Goal: Information Seeking & Learning: Learn about a topic

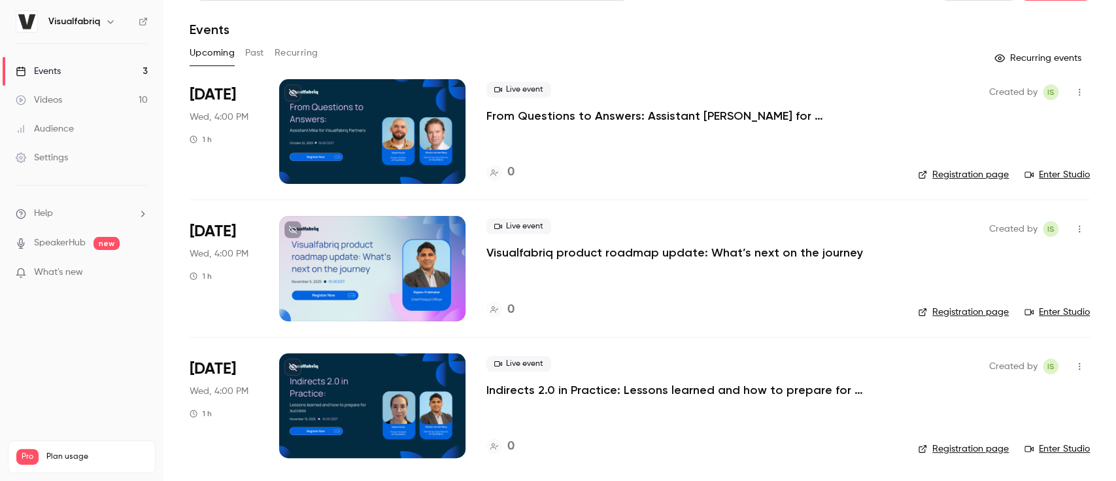
scroll to position [33, 0]
click at [99, 107] on link "Videos 10" at bounding box center [82, 100] width 164 height 29
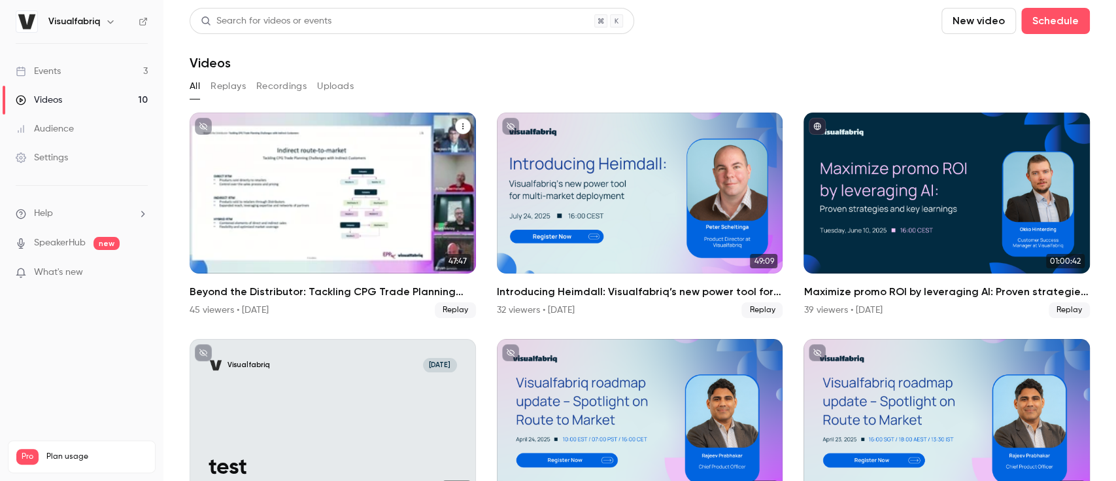
click at [309, 184] on div "Beyond the Distributor: Tackling CPG Trade Planning Challenges with Indirect Cu…" at bounding box center [333, 192] width 286 height 161
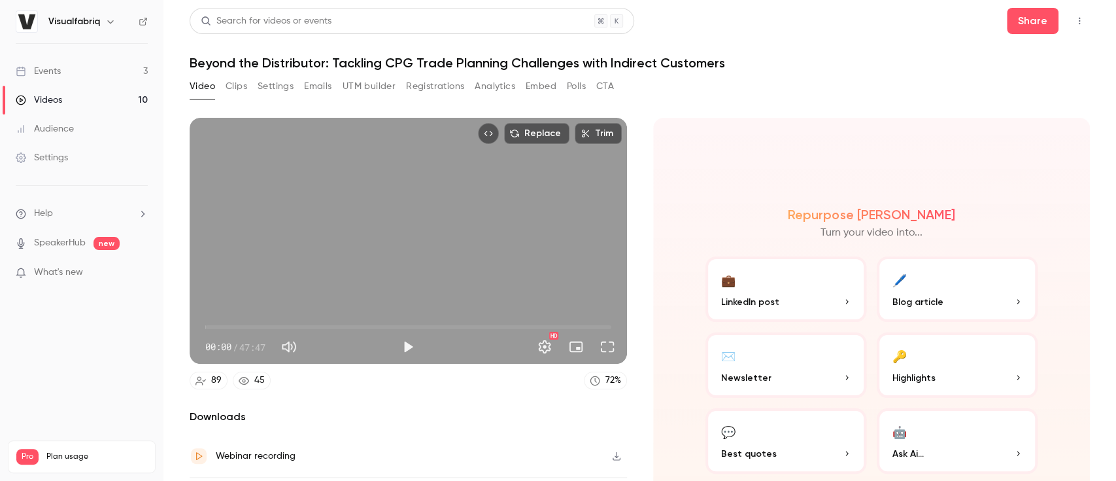
click at [230, 76] on button "Clips" at bounding box center [237, 86] width 22 height 21
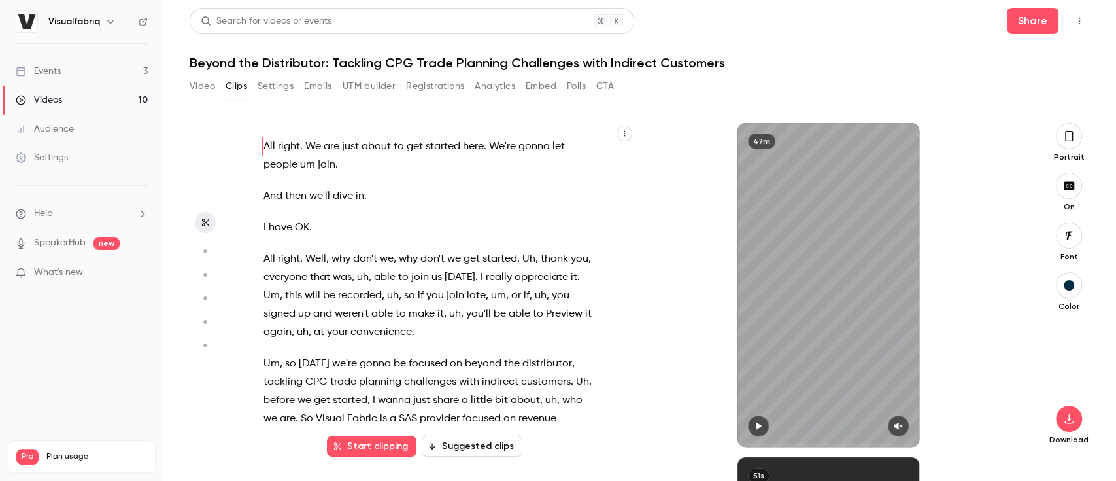
click at [726, 272] on div "47m" at bounding box center [829, 285] width 388 height 324
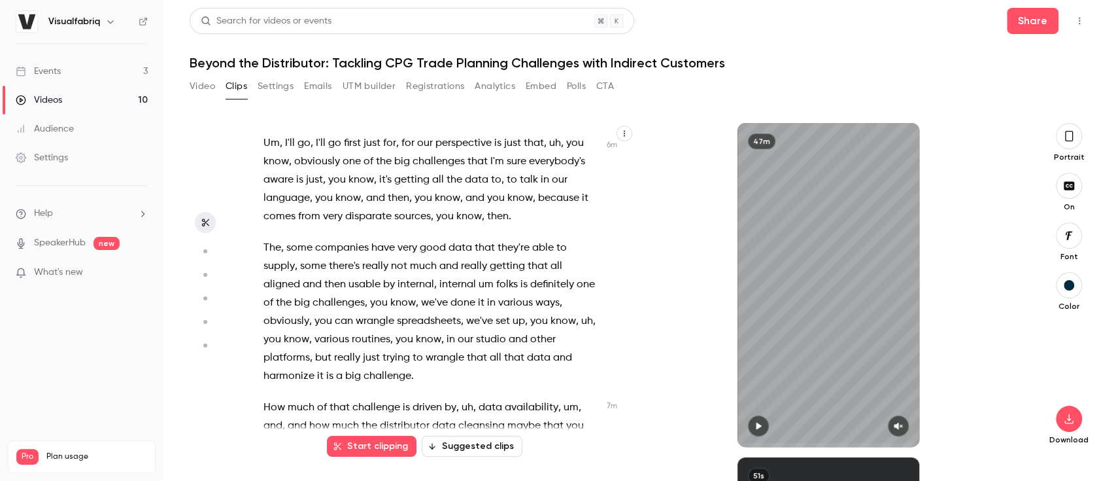
scroll to position [1748, 0]
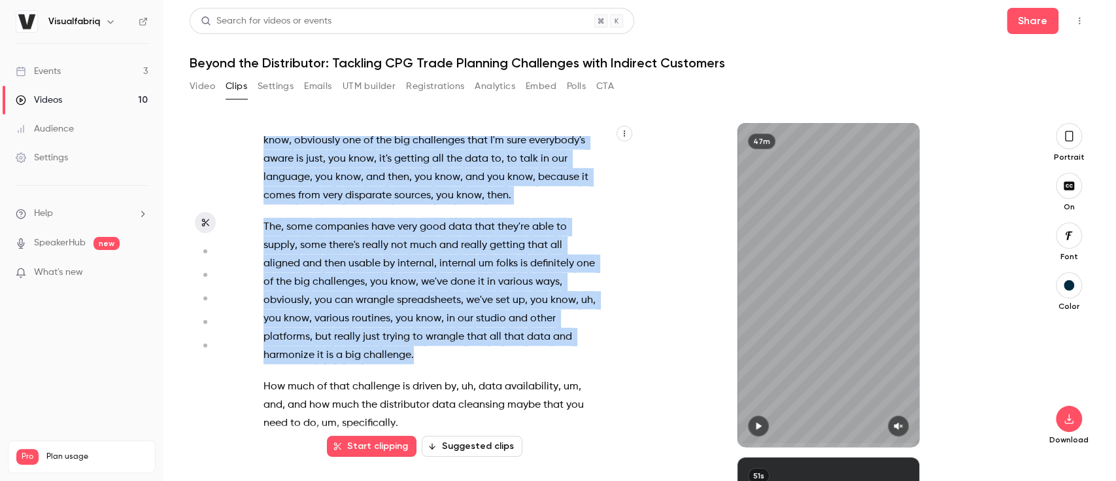
drag, startPoint x: 264, startPoint y: 139, endPoint x: 413, endPoint y: 377, distance: 281.8
click at [413, 377] on div "All right . We are just about to get started here . We're gonna let people um j…" at bounding box center [437, 291] width 381 height 311
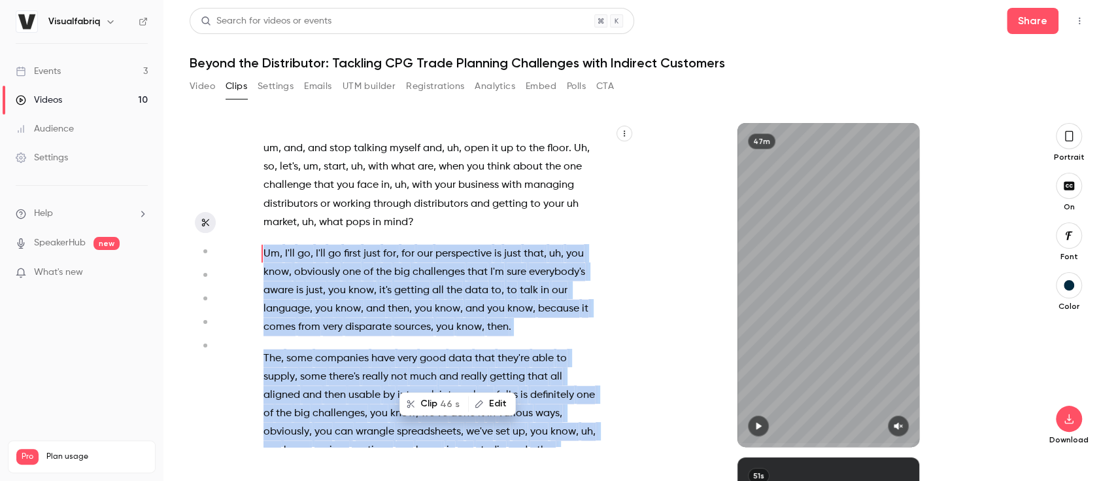
click at [413, 377] on div "All right . We are just about to get started here . We're gonna let people um j…" at bounding box center [441, 285] width 388 height 324
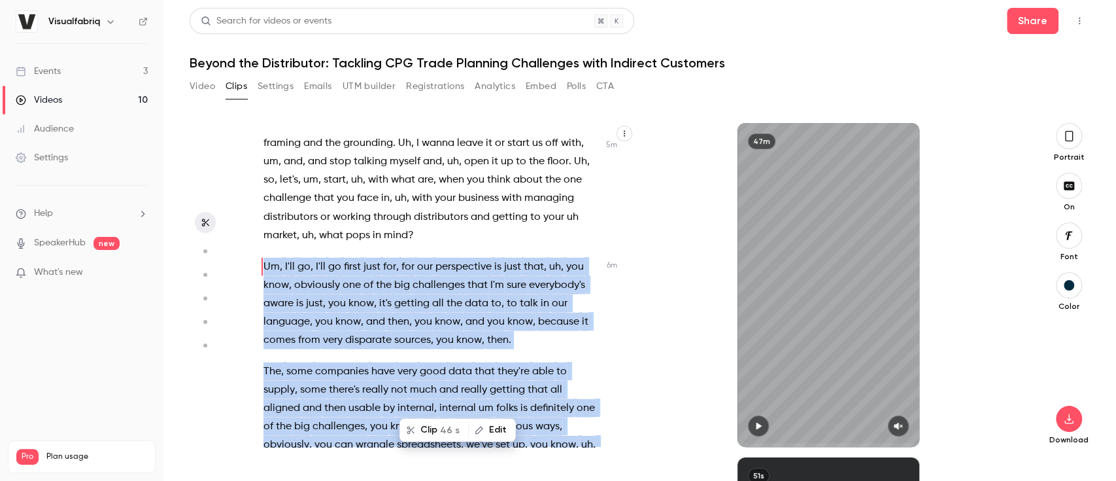
scroll to position [1597, 0]
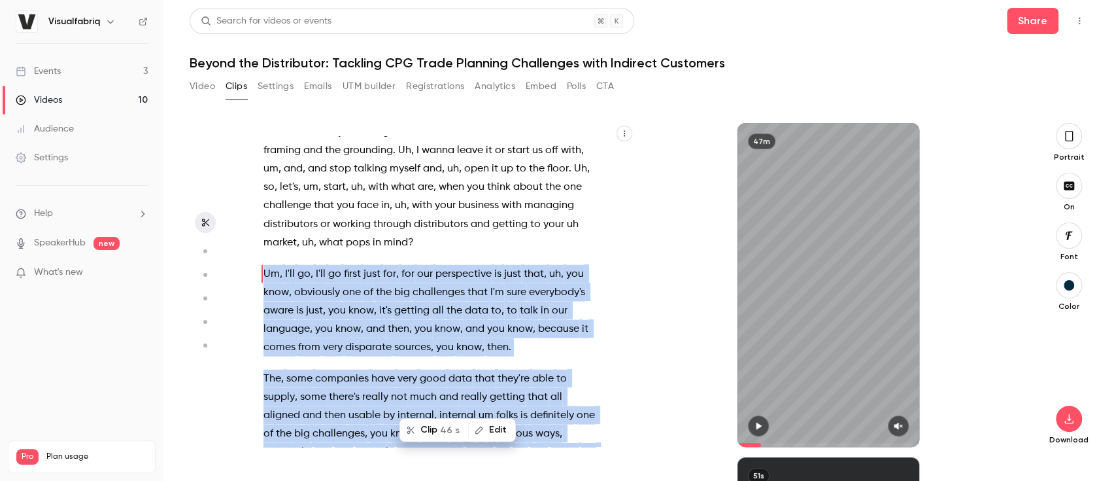
click at [447, 319] on span "the" at bounding box center [455, 310] width 16 height 18
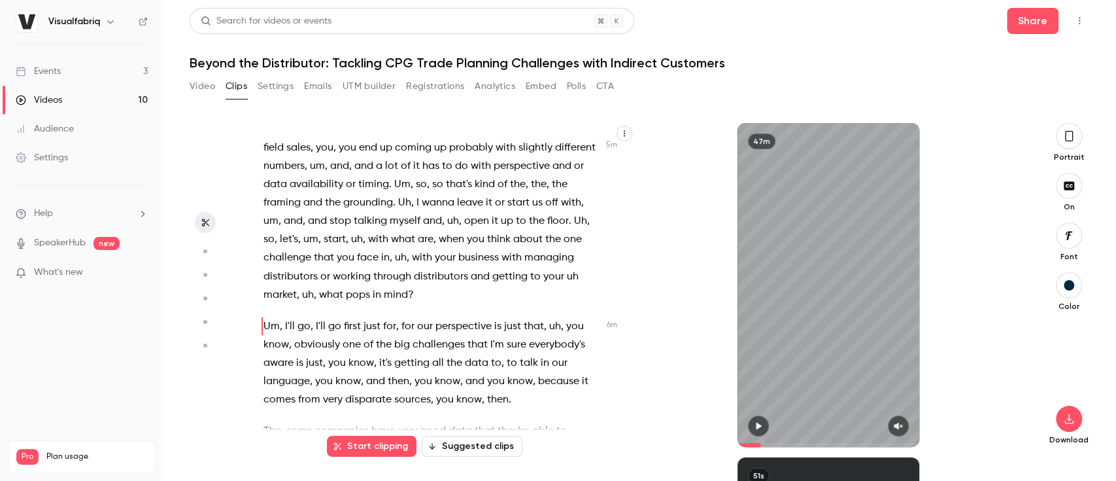
scroll to position [1574, 0]
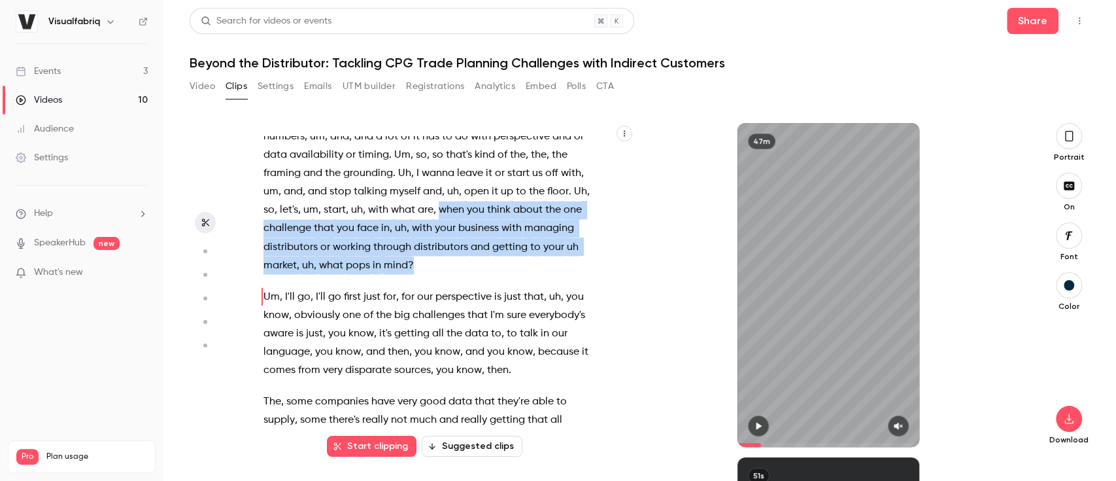
drag, startPoint x: 285, startPoint y: 246, endPoint x: 582, endPoint y: 282, distance: 299.8
click at [582, 274] on p "And one of the ways I like to think about this , uh , part of the business is i…" at bounding box center [432, 155] width 336 height 238
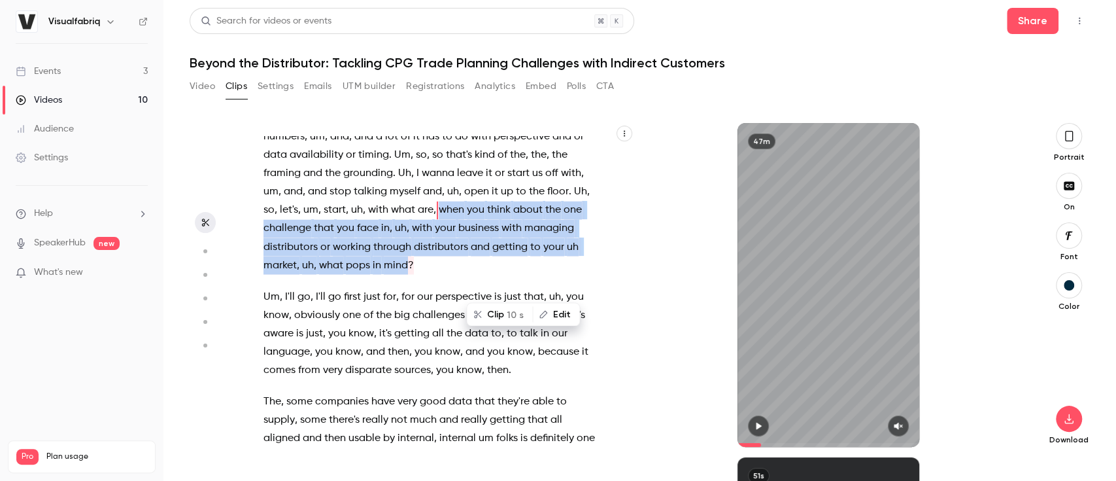
scroll to position [1529, 0]
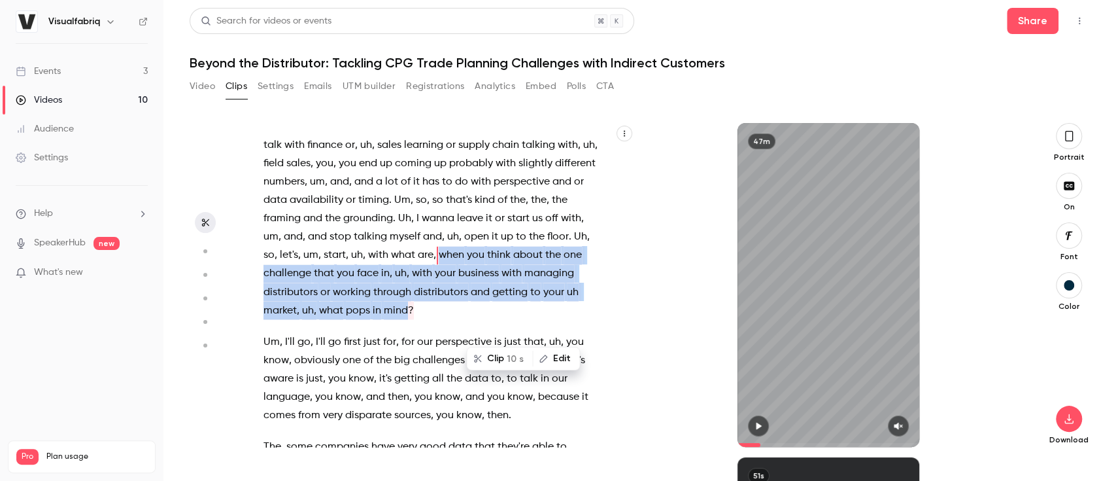
copy p "when you think about the one challenge that you face in , uh , with your busine…"
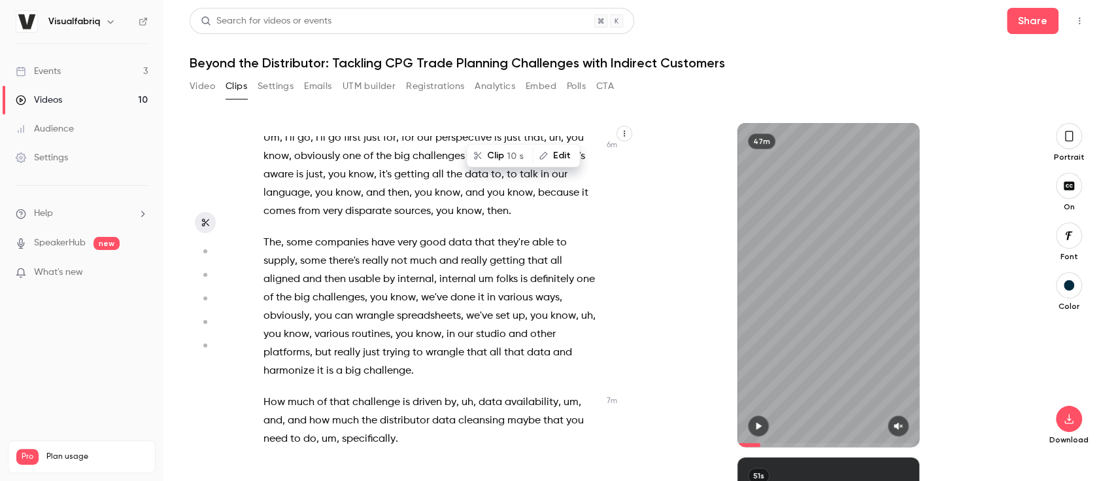
scroll to position [1733, 0]
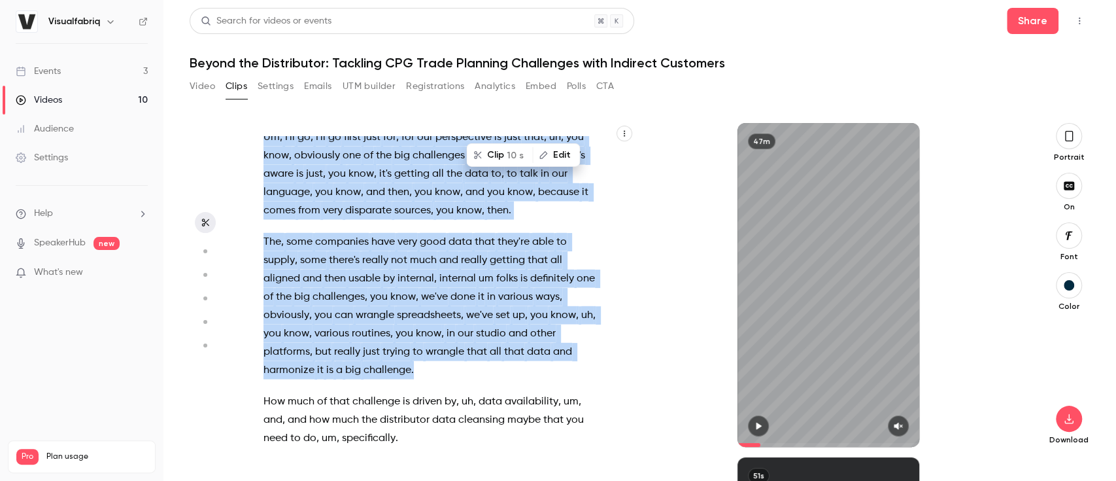
drag, startPoint x: 262, startPoint y: 154, endPoint x: 417, endPoint y: 390, distance: 283.0
click at [417, 390] on div "All right . We are just about to get started here . We're gonna let people um j…" at bounding box center [437, 291] width 381 height 311
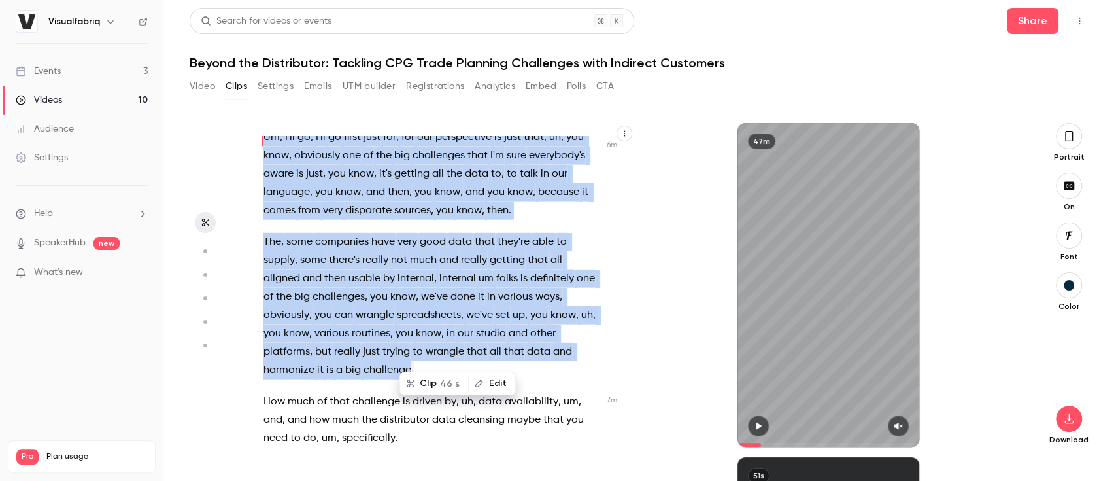
copy div "Um , I'll go , I'll go first just for , for our perspective is just that , uh ,…"
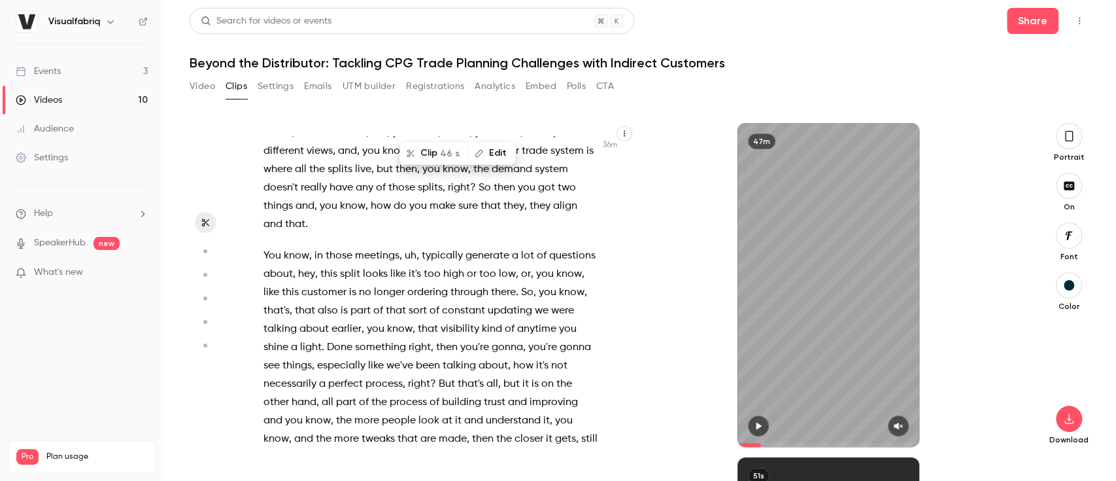
scroll to position [11843, 0]
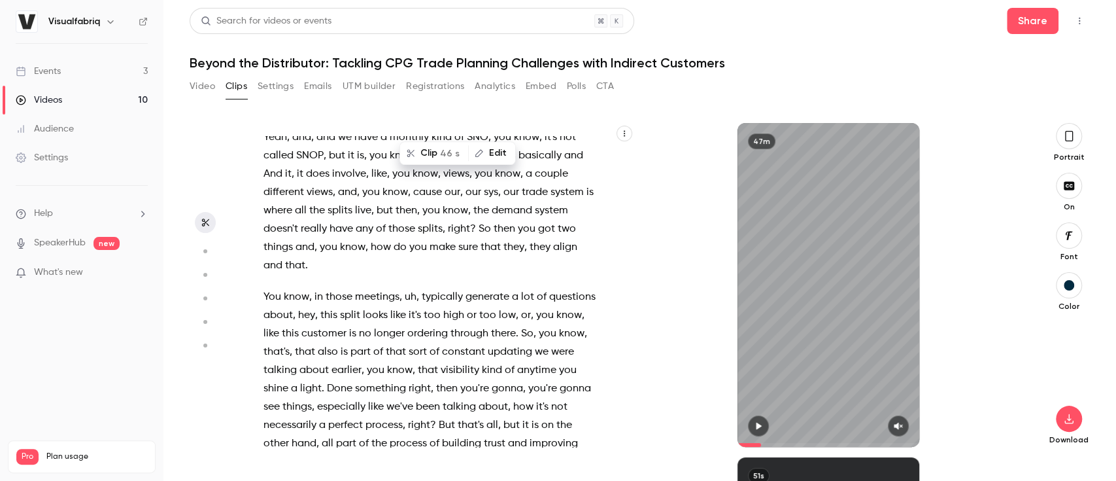
drag, startPoint x: 469, startPoint y: 400, endPoint x: 262, endPoint y: 259, distance: 250.5
click at [262, 259] on div "All right . We are just about to get started here . We're gonna let people um j…" at bounding box center [437, 291] width 381 height 311
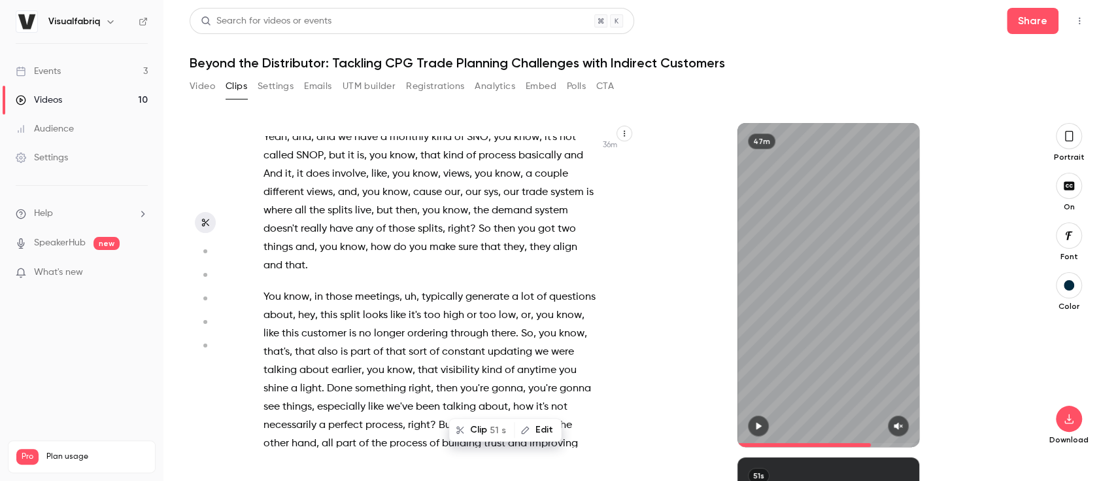
copy div "I think for us , we have a monthly process that sort of reviews that since our …"
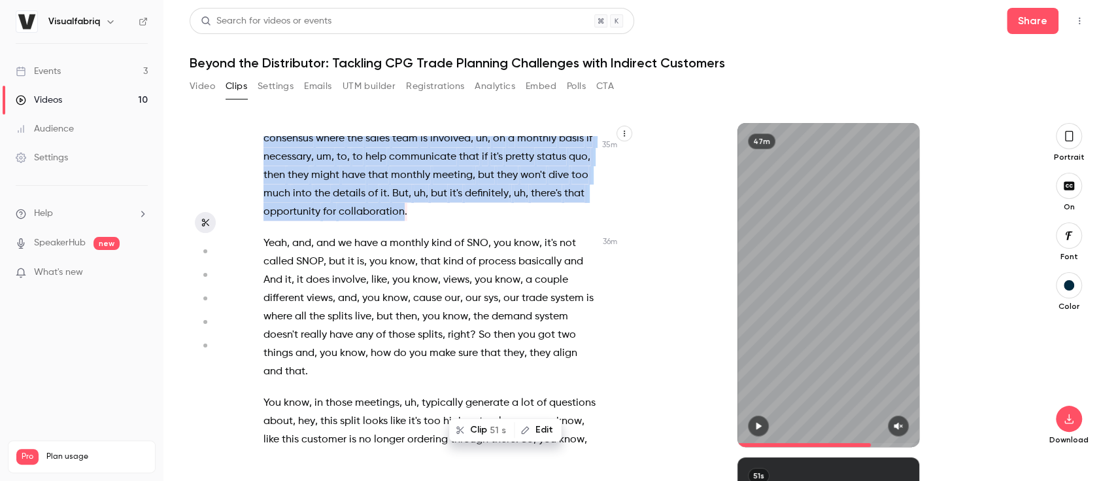
scroll to position [11727, 0]
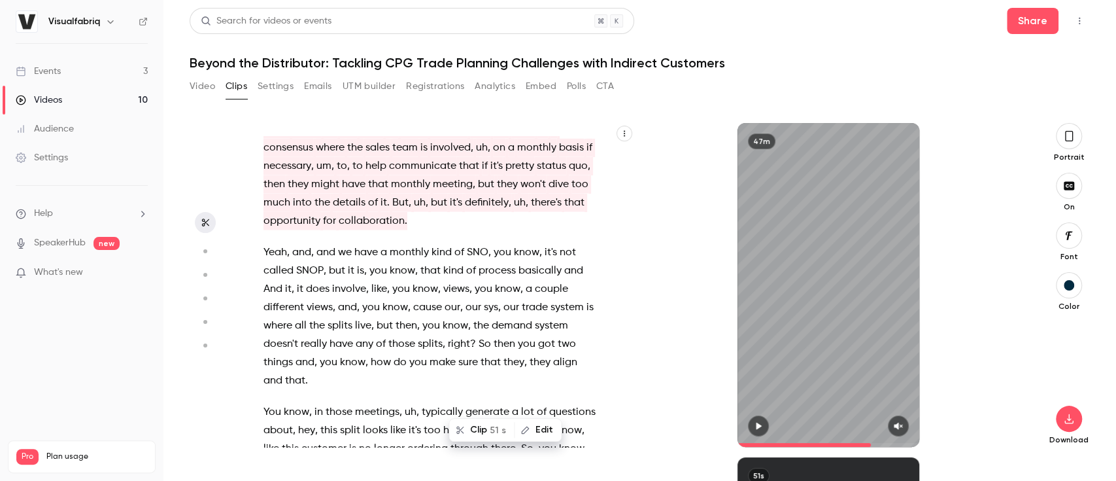
drag, startPoint x: 428, startPoint y: 201, endPoint x: 512, endPoint y: 307, distance: 134.5
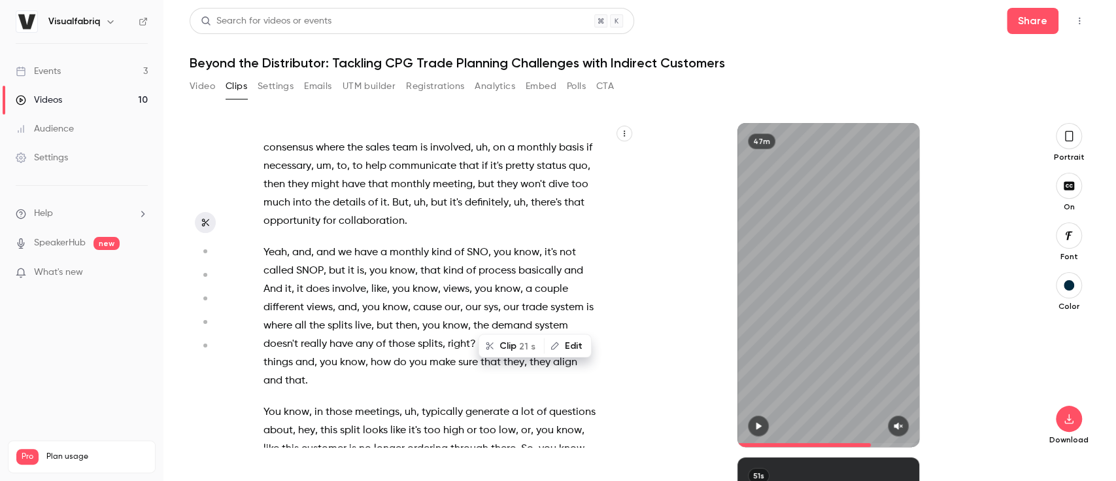
scroll to position [11641, 0]
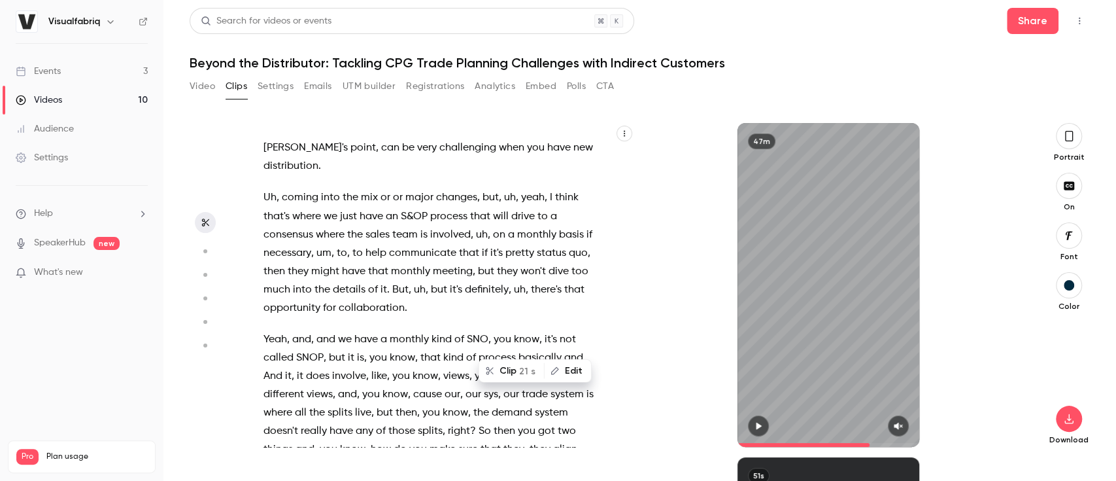
copy p "So your , your , your standard monthly process , uh , where you're always tryin…"
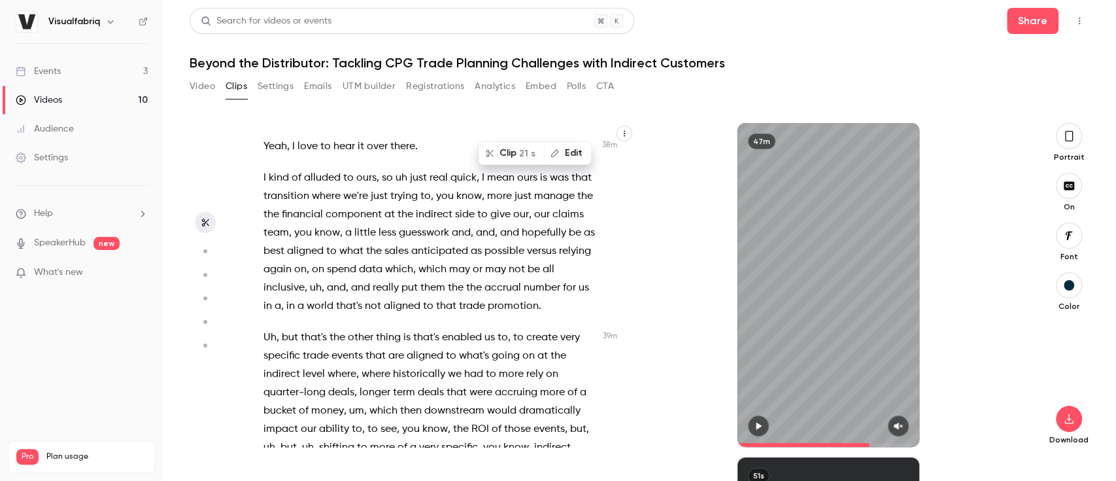
scroll to position [12667, 0]
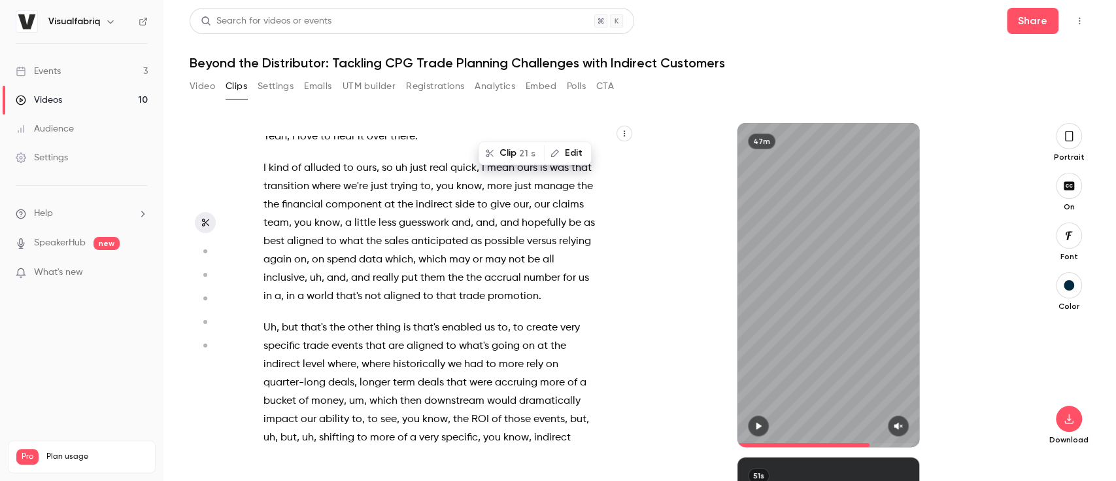
drag, startPoint x: 264, startPoint y: 307, endPoint x: 576, endPoint y: 358, distance: 316.1
click at [576, 358] on div "All right . We are just about to get started here . We're gonna let people um j…" at bounding box center [437, 291] width 381 height 311
copy div "We've built and broken the S&OP process maybe half a dozen times at this point …"
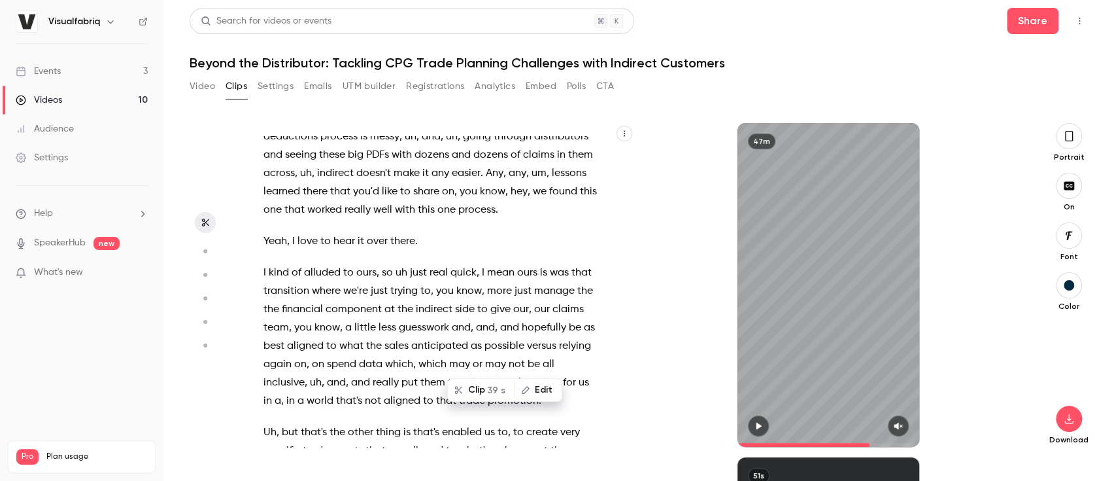
type input "******"
